Goal: Information Seeking & Learning: Learn about a topic

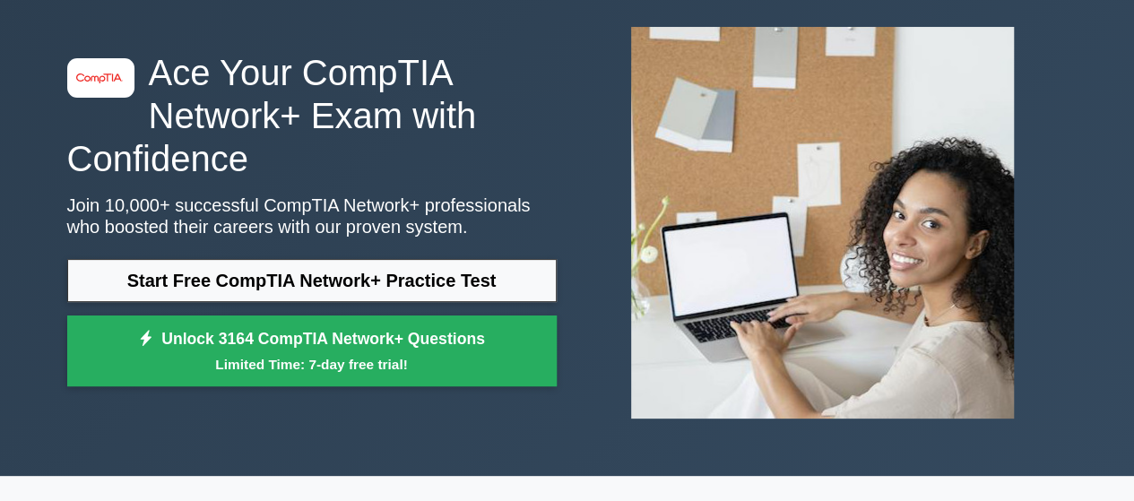
scroll to position [86, 0]
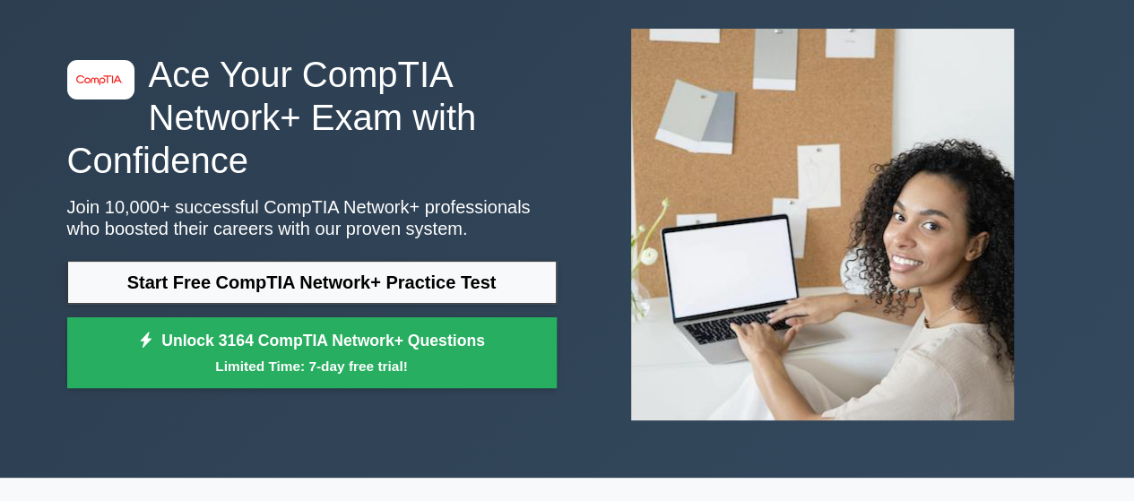
click at [520, 285] on link "Start Free CompTIA Network+ Practice Test" at bounding box center [312, 282] width 490 height 43
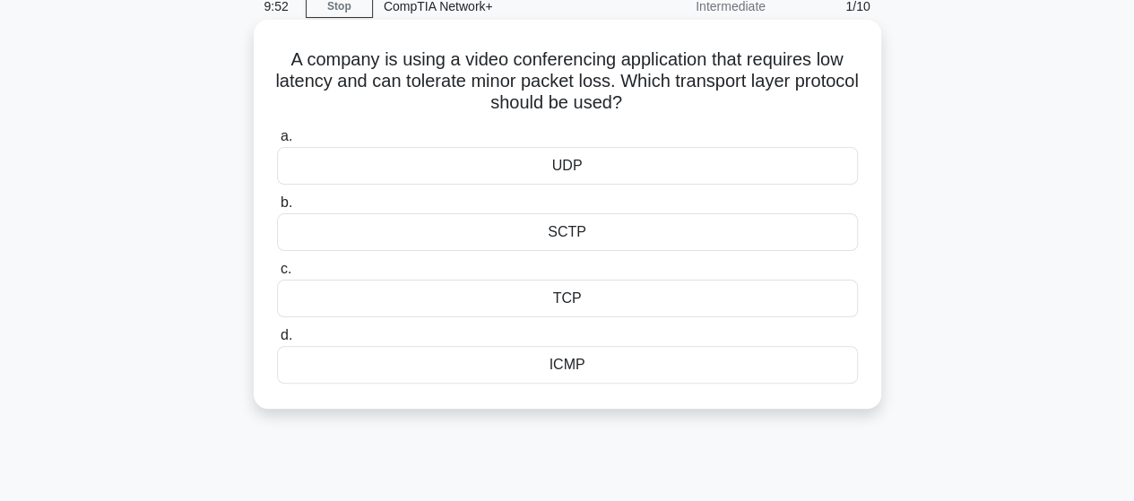
scroll to position [77, 0]
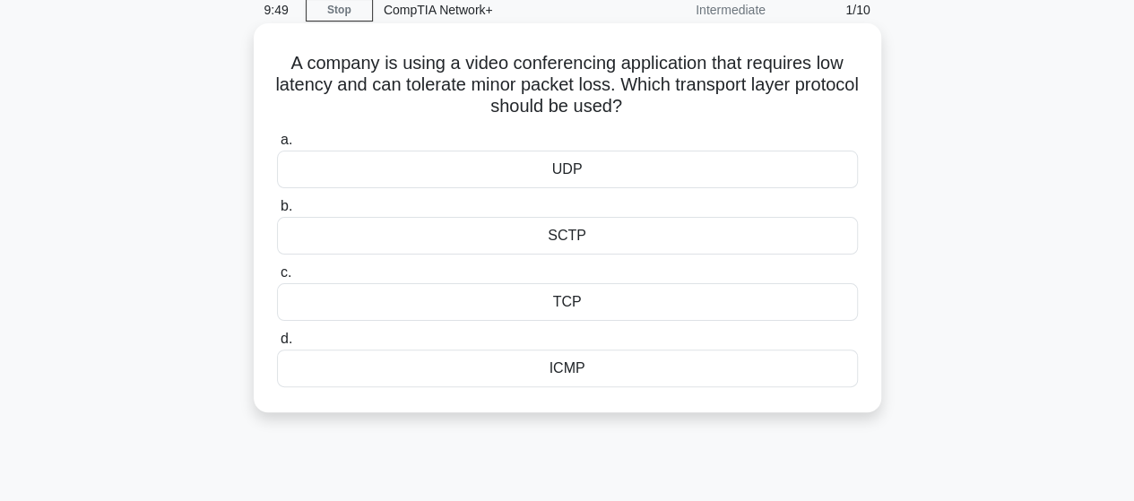
click at [580, 315] on div "TCP" at bounding box center [567, 302] width 581 height 38
click at [277, 279] on input "c. TCP" at bounding box center [277, 273] width 0 height 12
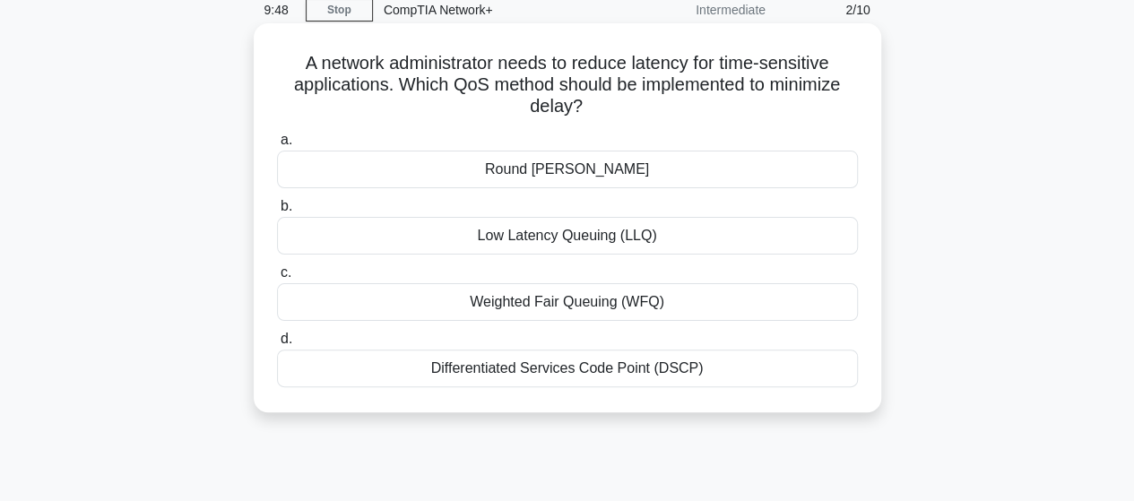
scroll to position [0, 0]
